Goal: Information Seeking & Learning: Learn about a topic

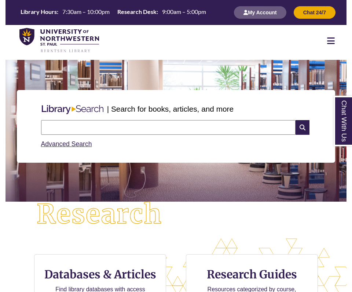
click at [160, 127] on input "text" at bounding box center [168, 127] width 255 height 15
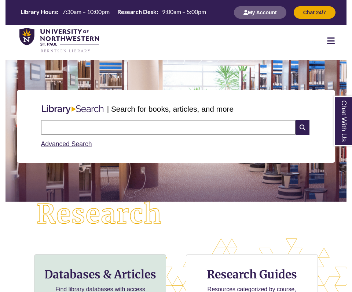
click at [143, 255] on div "Databases & Articles Find library databases with access to articles & more" at bounding box center [100, 283] width 132 height 59
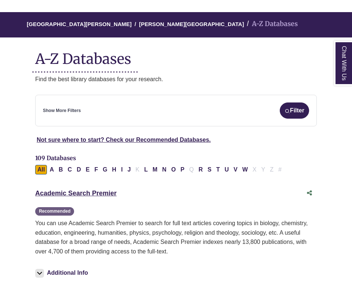
scroll to position [65, 0]
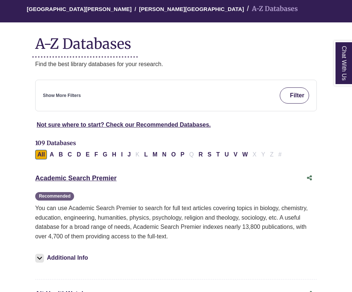
click at [286, 96] on img "submit" at bounding box center [288, 96] width 6 height 6
click at [209, 94] on div "Show More Filters Filter" at bounding box center [176, 95] width 266 height 16
click at [62, 98] on div "Show More Filters Filter" at bounding box center [176, 95] width 266 height 16
click at [67, 89] on div "Show More Filters Filter" at bounding box center [176, 95] width 266 height 16
click at [66, 96] on link "Show More Filters" at bounding box center [62, 95] width 38 height 7
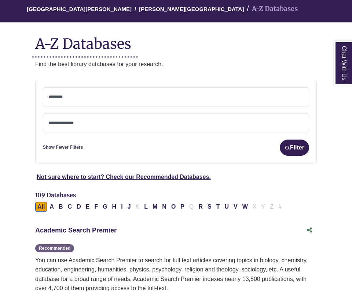
click at [73, 95] on textarea "Search" at bounding box center [176, 98] width 255 height 6
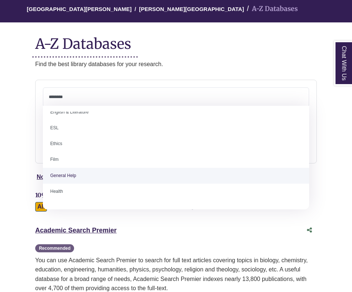
scroll to position [255, 0]
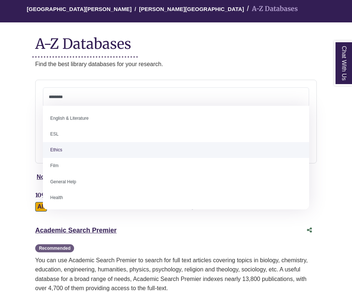
select select "******"
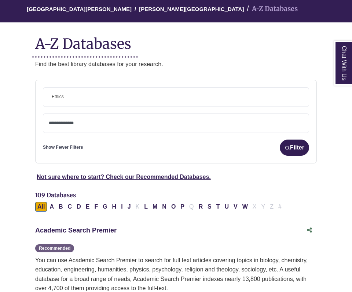
click at [121, 119] on span at bounding box center [176, 121] width 255 height 6
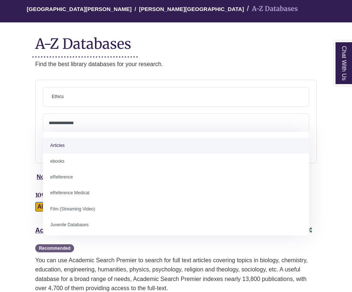
click at [76, 118] on span at bounding box center [176, 121] width 255 height 6
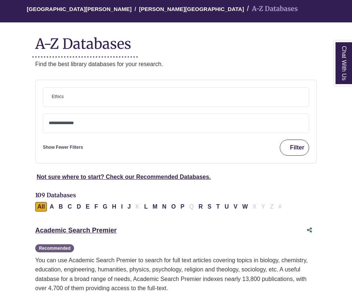
click at [290, 143] on button "Filter" at bounding box center [294, 147] width 29 height 16
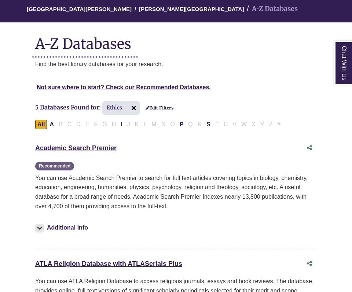
click at [41, 123] on button "All" at bounding box center [41, 125] width 12 height 10
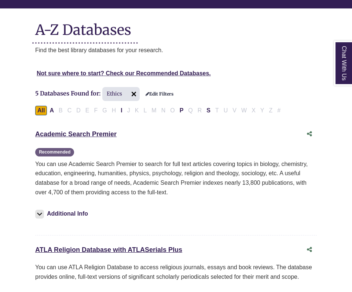
scroll to position [80, 1]
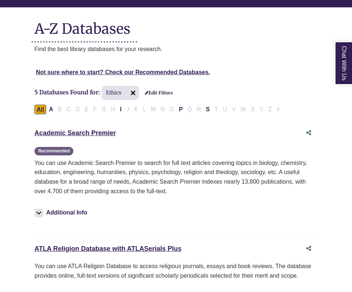
click at [43, 107] on button "All" at bounding box center [40, 110] width 12 height 10
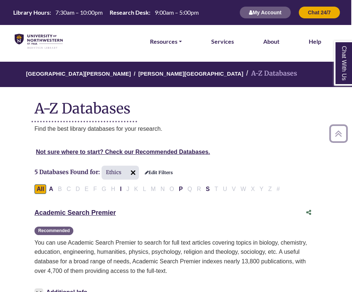
scroll to position [0, 1]
click at [156, 171] on link "Edit Filters" at bounding box center [159, 172] width 28 height 5
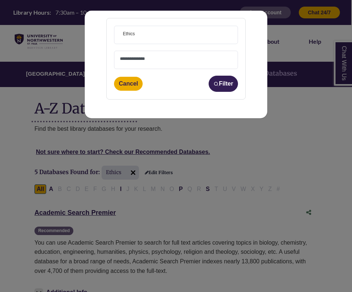
click at [143, 34] on span "× Ethics" at bounding box center [176, 35] width 112 height 18
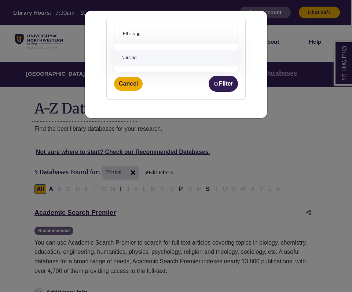
type textarea "**"
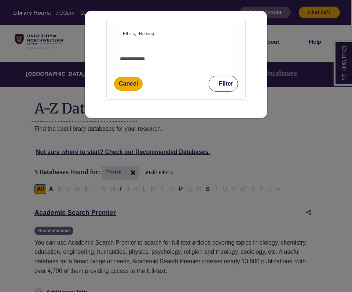
click at [226, 84] on button "Filter" at bounding box center [223, 84] width 29 height 16
select select "Database Types Filter"
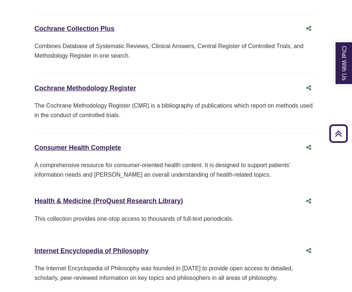
scroll to position [917, 1]
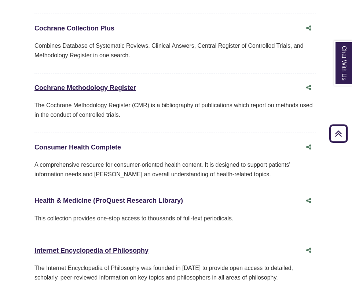
click at [73, 197] on link "Health & Medicine (ProQuest Research Library) This link opens in a new window" at bounding box center [108, 200] width 149 height 7
